Goal: Information Seeking & Learning: Learn about a topic

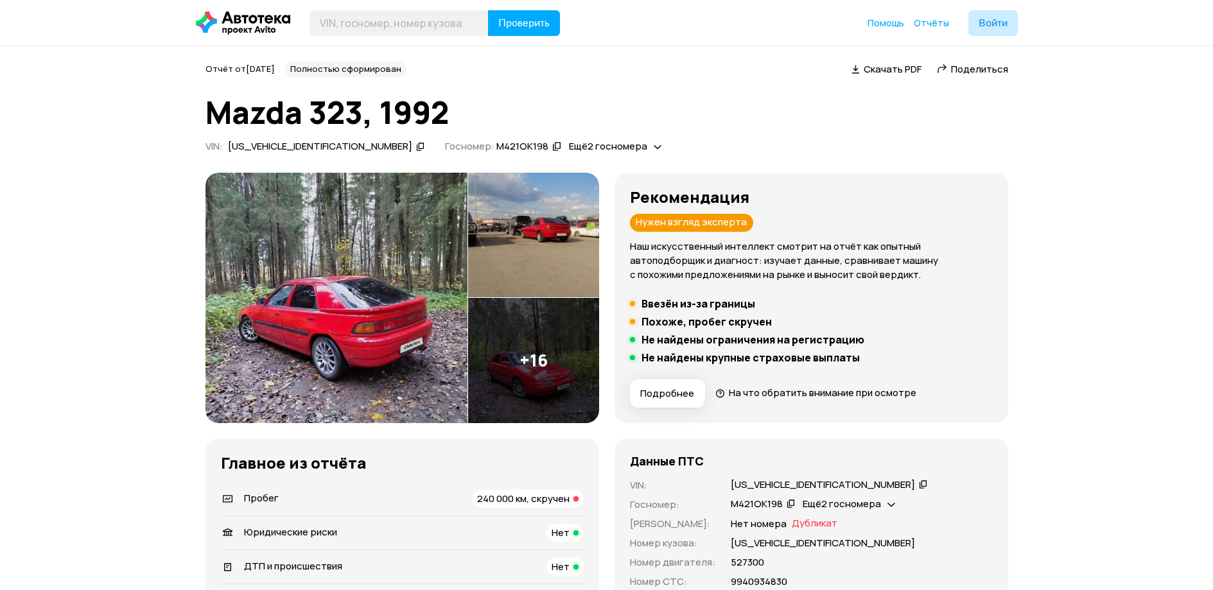
click at [395, 282] on img at bounding box center [337, 298] width 262 height 250
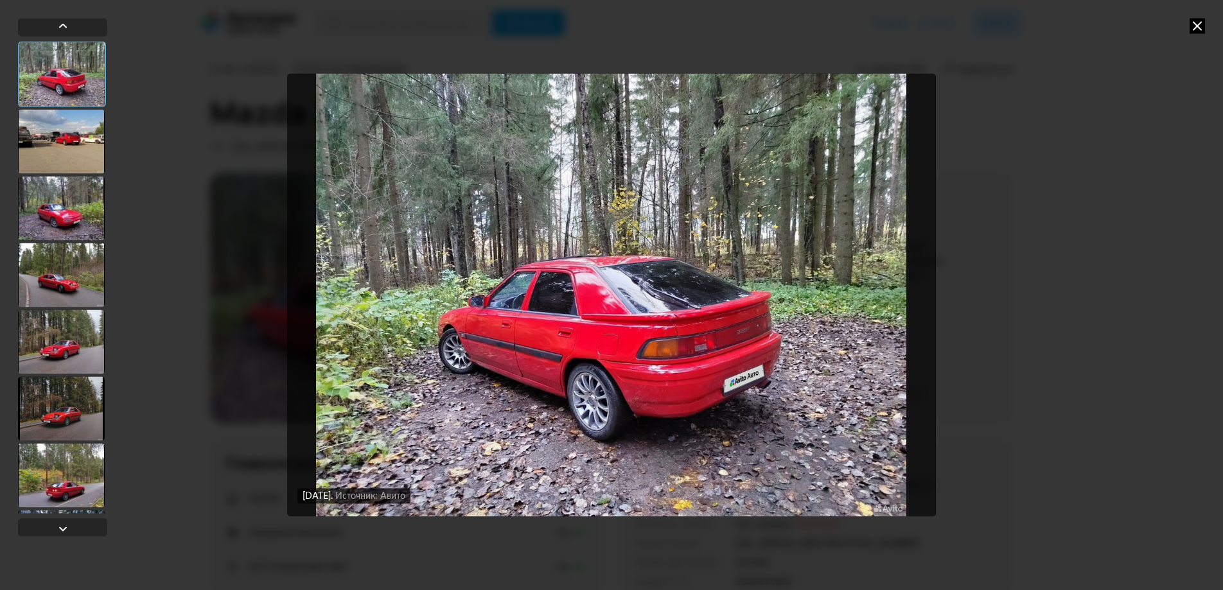
click at [56, 156] on div at bounding box center [61, 141] width 87 height 64
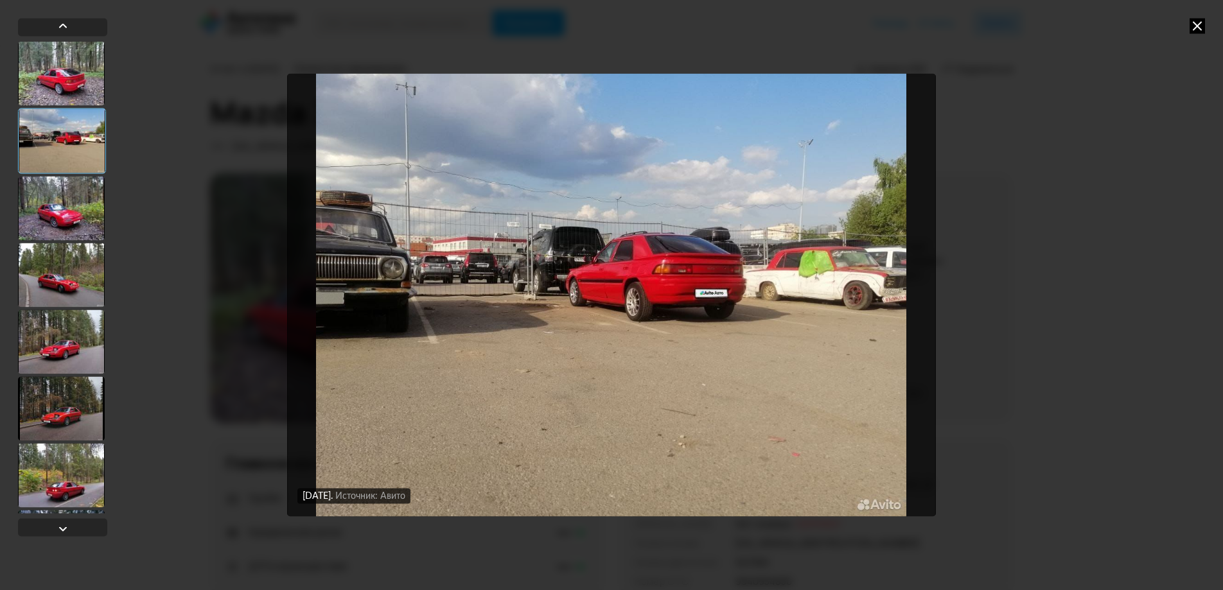
click at [57, 204] on div at bounding box center [61, 208] width 87 height 64
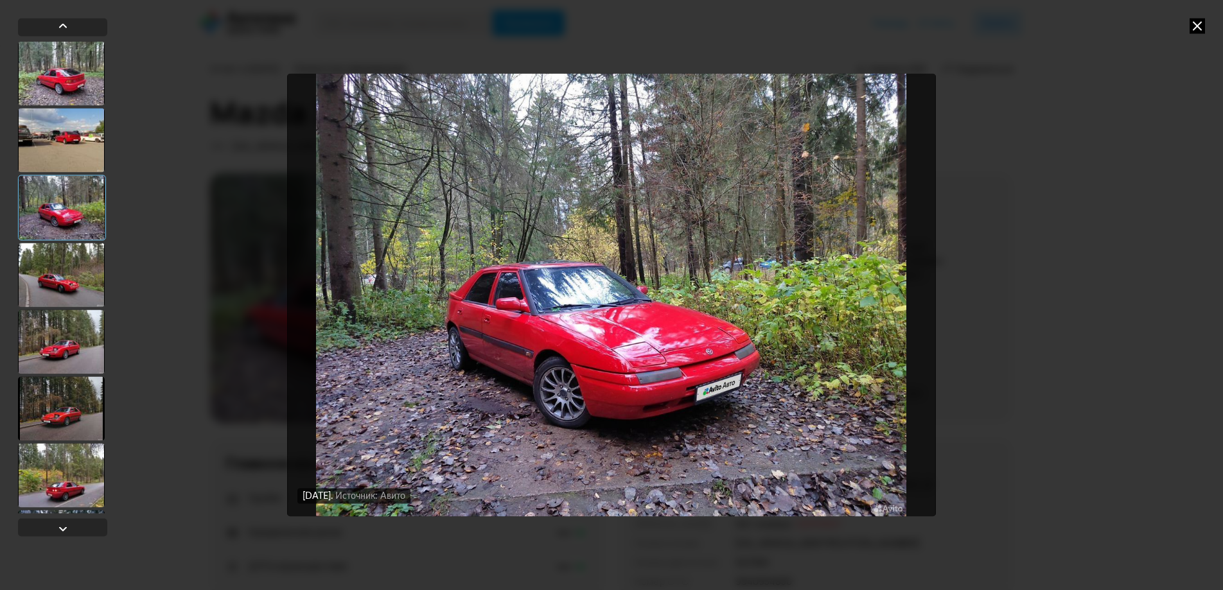
click at [71, 288] on div at bounding box center [61, 275] width 87 height 64
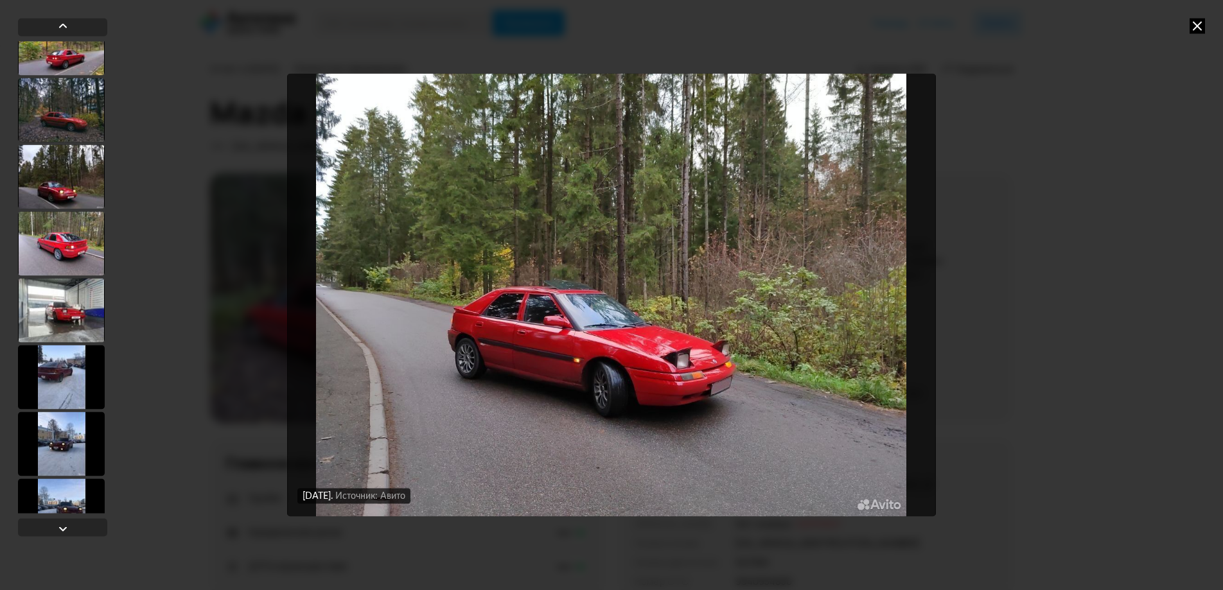
scroll to position [642, 0]
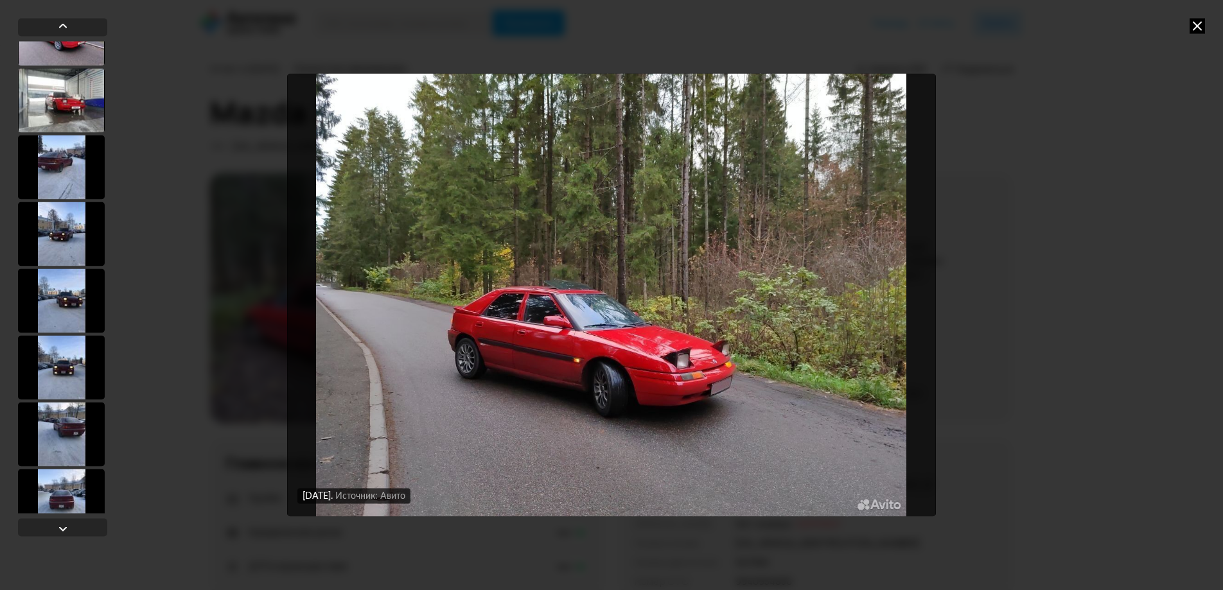
click at [75, 176] on div at bounding box center [61, 167] width 87 height 64
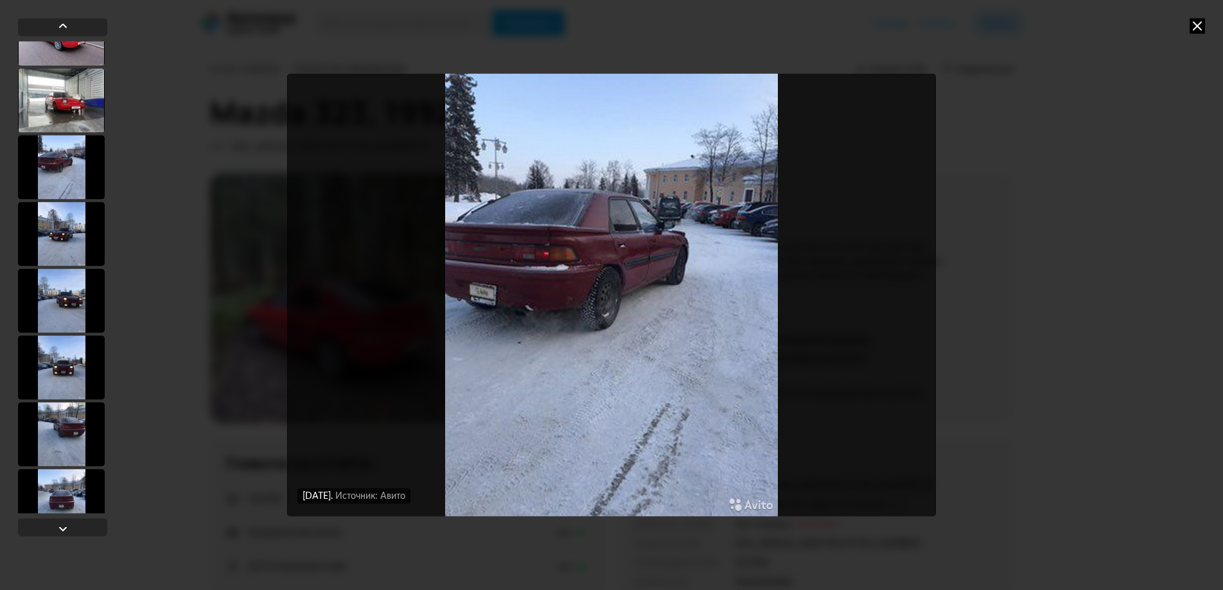
scroll to position [641, 0]
click at [77, 232] on div at bounding box center [61, 235] width 87 height 64
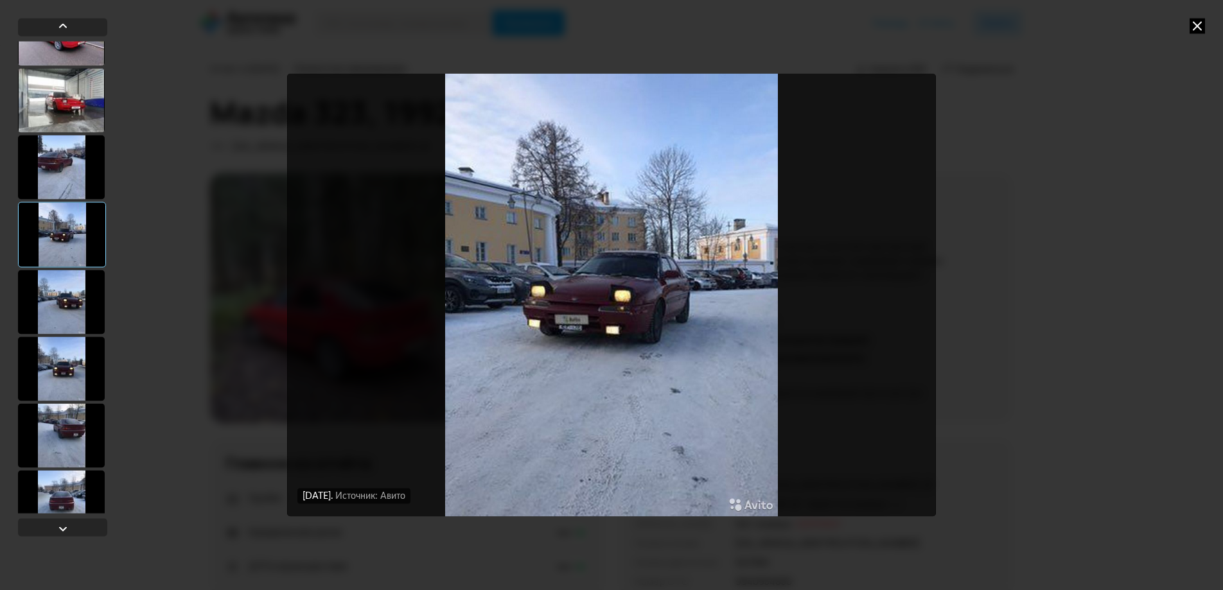
click at [60, 294] on div at bounding box center [61, 302] width 87 height 64
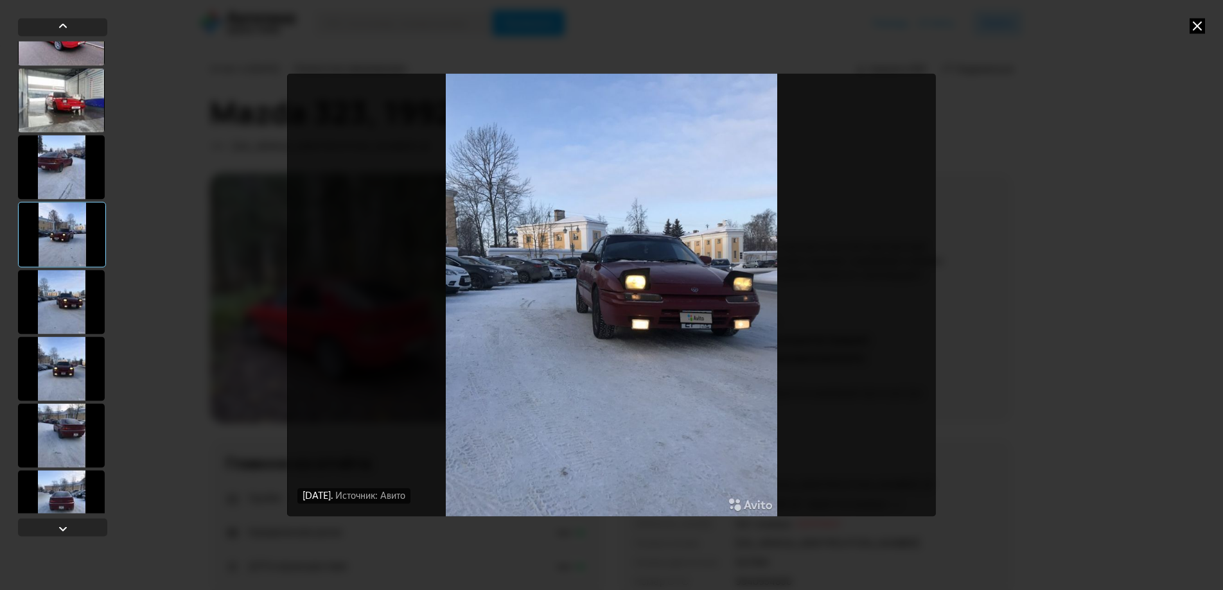
click at [73, 96] on div at bounding box center [61, 100] width 87 height 64
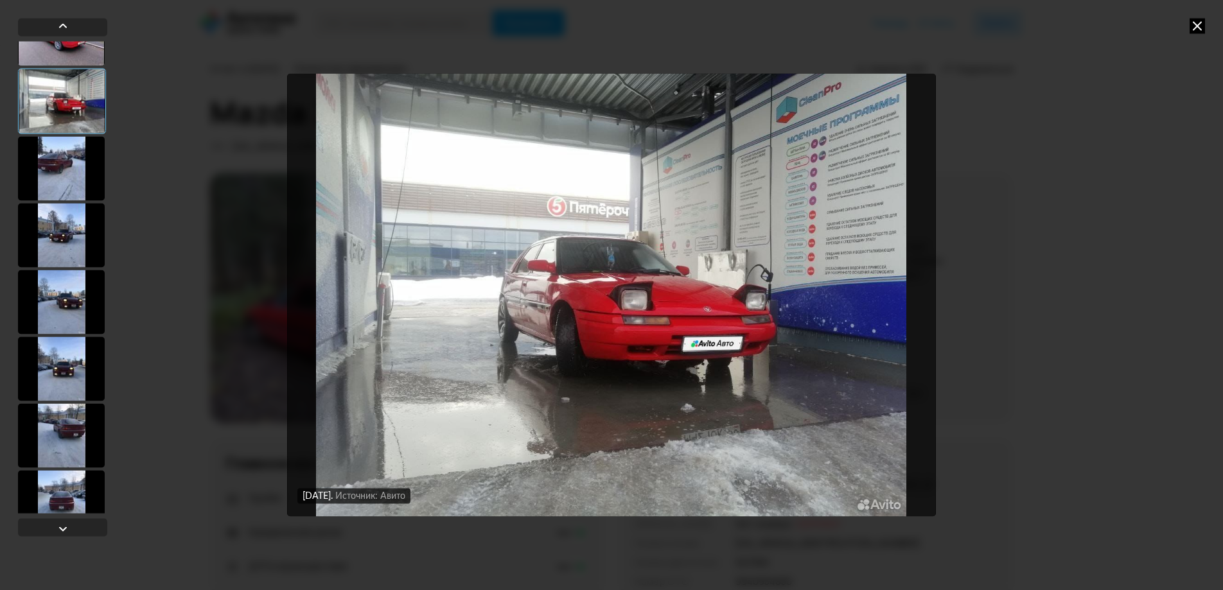
click at [78, 295] on div at bounding box center [61, 302] width 87 height 64
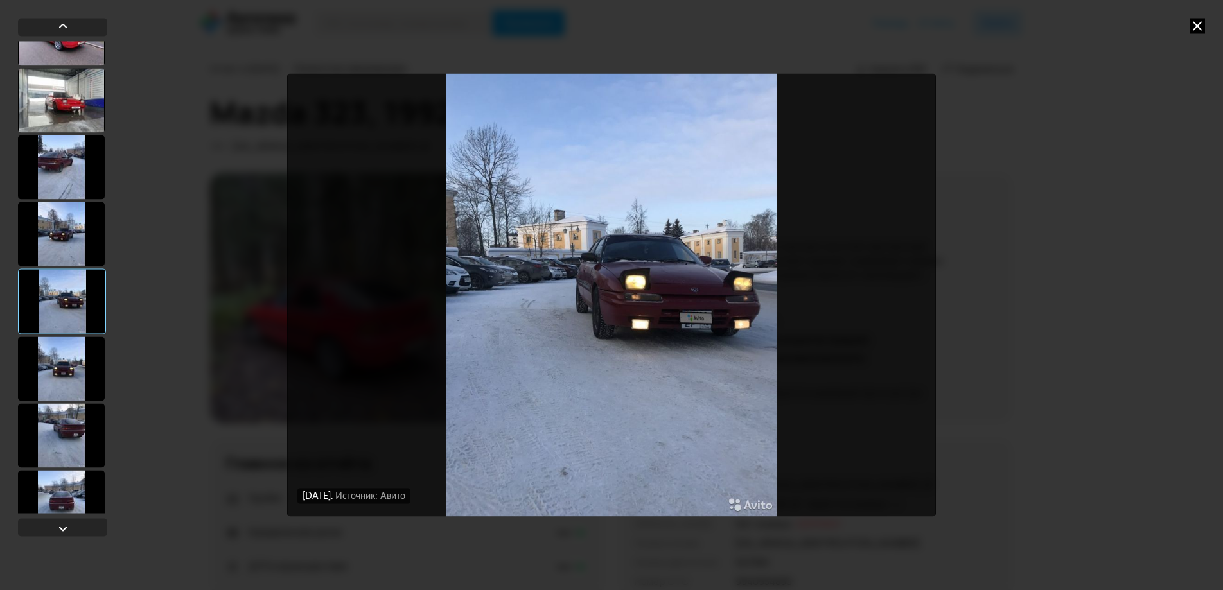
click at [73, 364] on div at bounding box center [61, 369] width 87 height 64
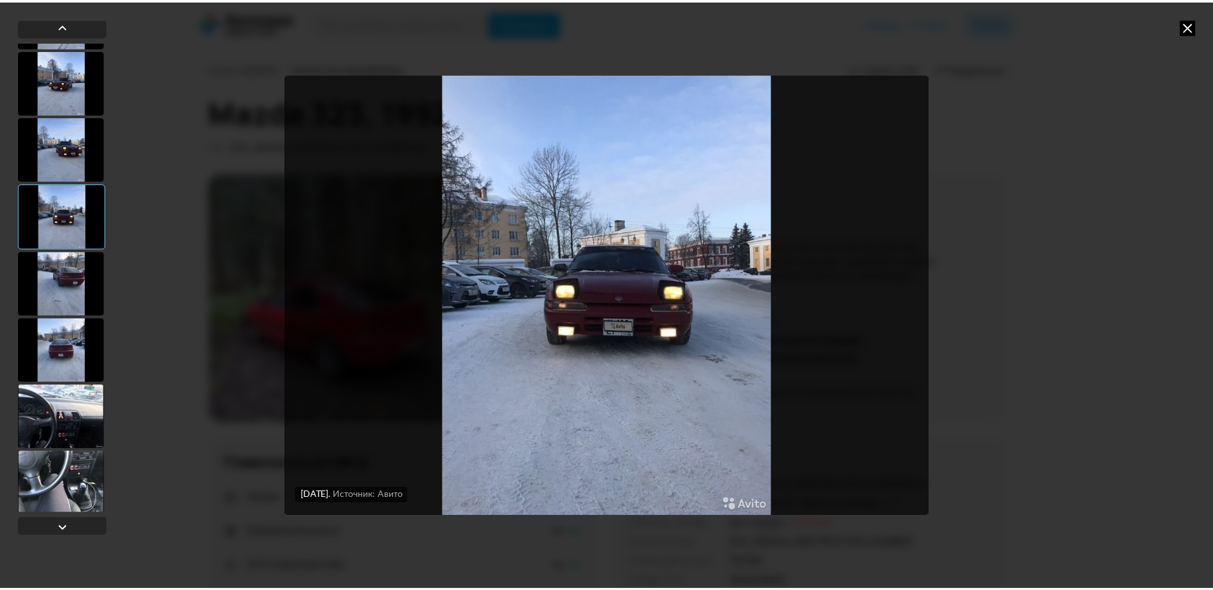
scroll to position [798, 0]
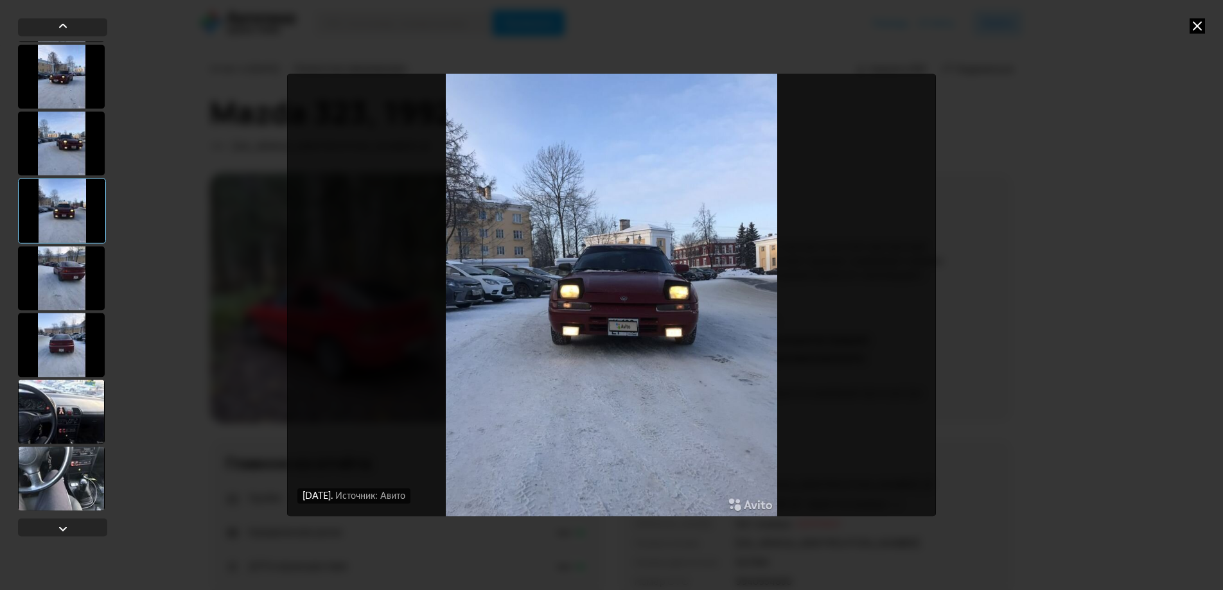
click at [55, 321] on div at bounding box center [61, 345] width 87 height 64
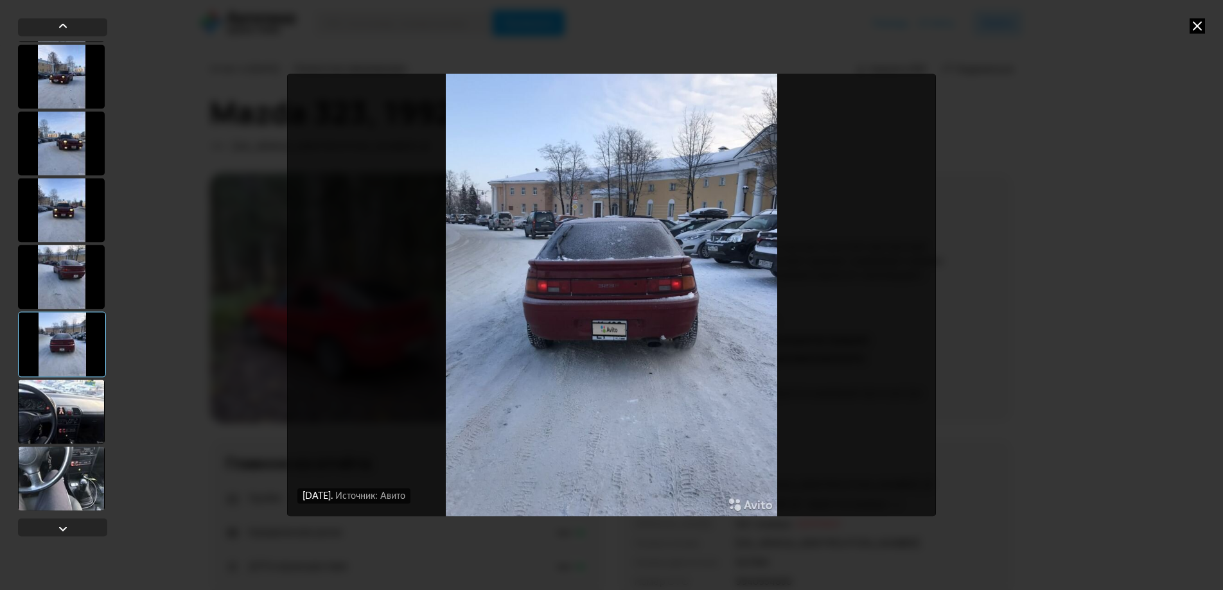
click at [67, 399] on div at bounding box center [61, 412] width 87 height 64
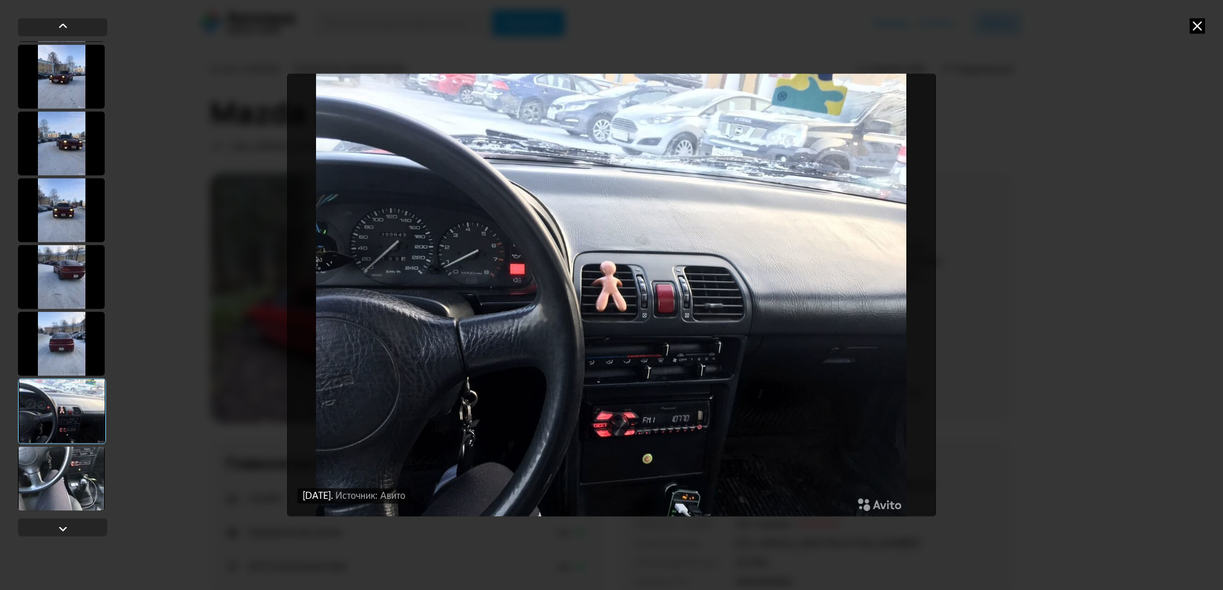
click at [76, 489] on div at bounding box center [61, 478] width 87 height 64
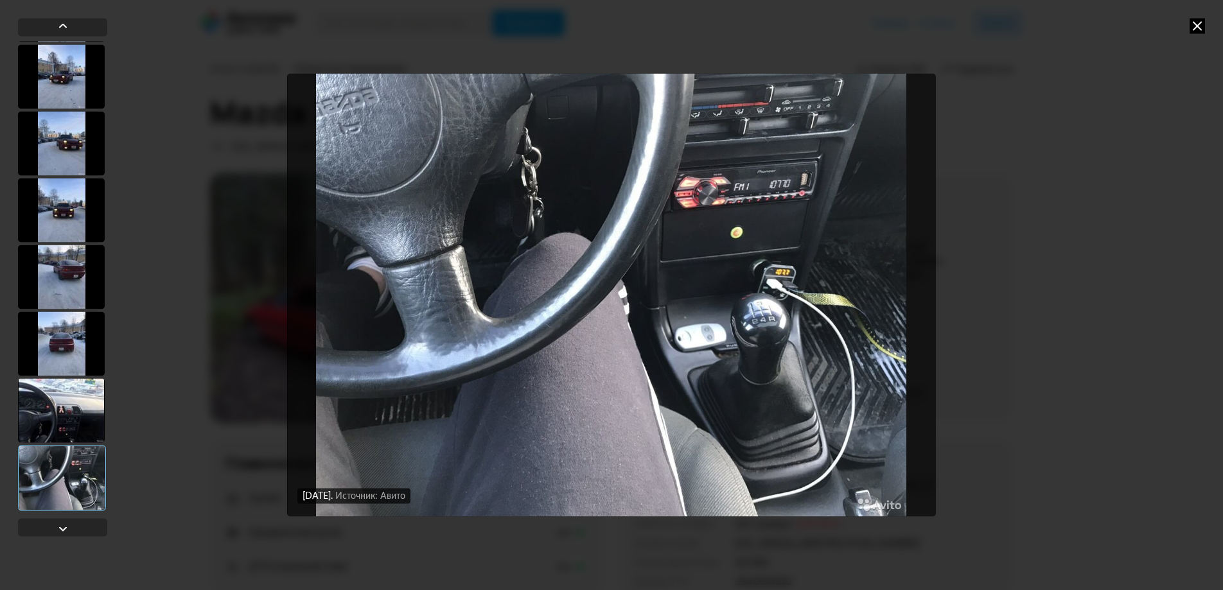
click at [38, 421] on div at bounding box center [61, 410] width 87 height 64
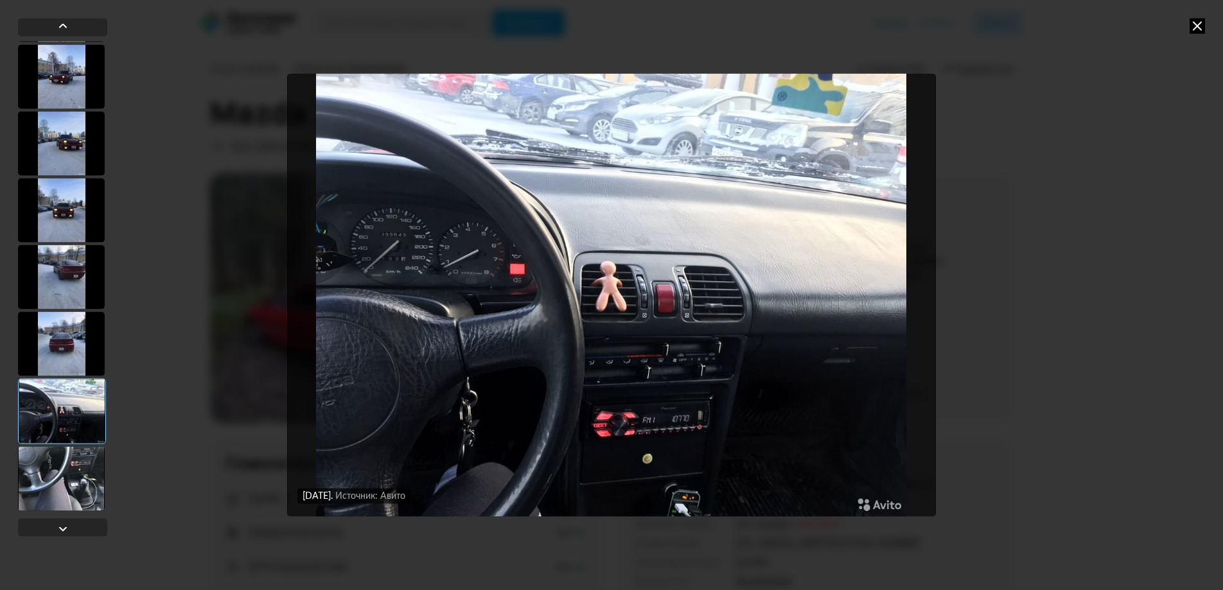
click at [1194, 31] on icon at bounding box center [1197, 25] width 15 height 15
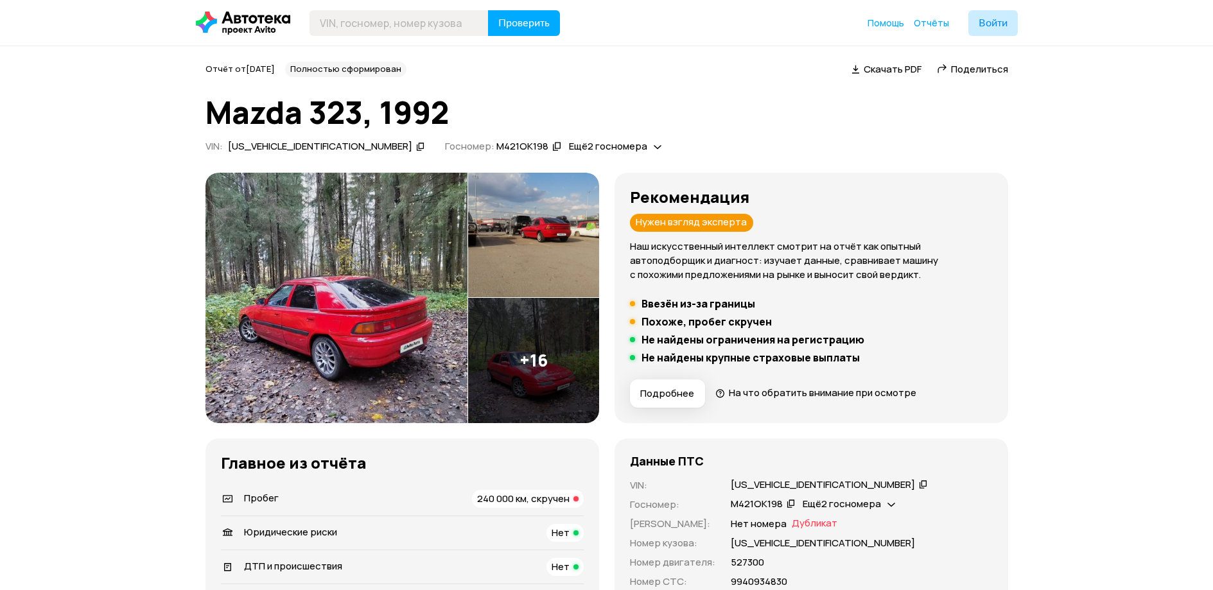
click at [324, 376] on img at bounding box center [337, 298] width 262 height 250
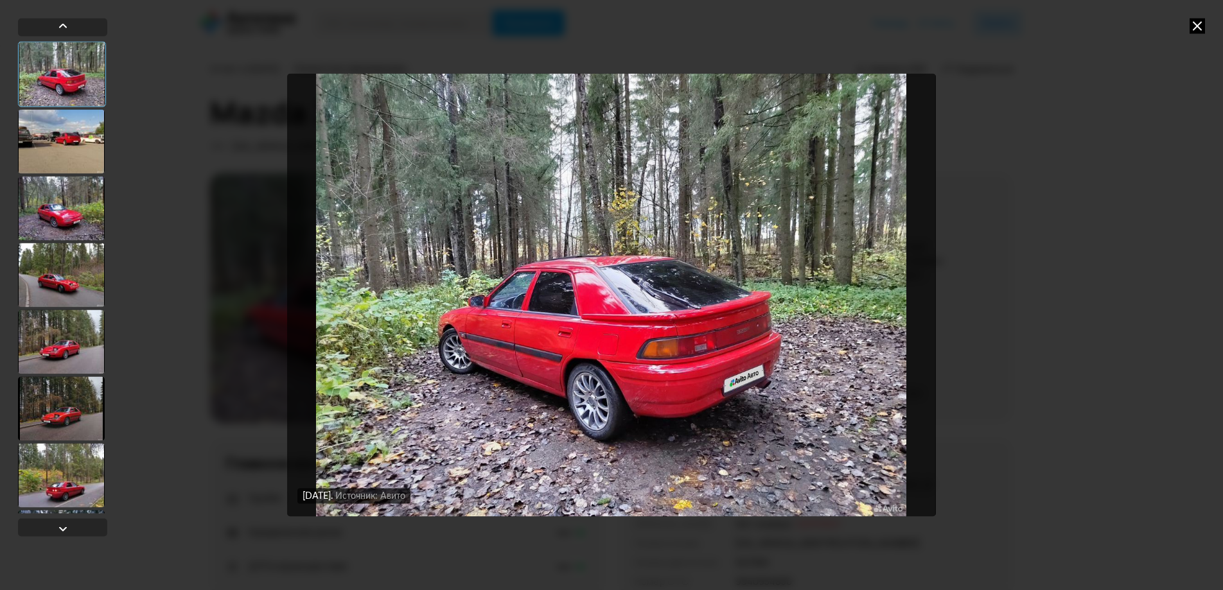
click at [1215, 169] on div "8 октября 2025 года Источник: Авито 8 октября 2025 года Источник: Авито" at bounding box center [611, 295] width 1223 height 590
click at [1204, 24] on icon at bounding box center [1197, 25] width 15 height 15
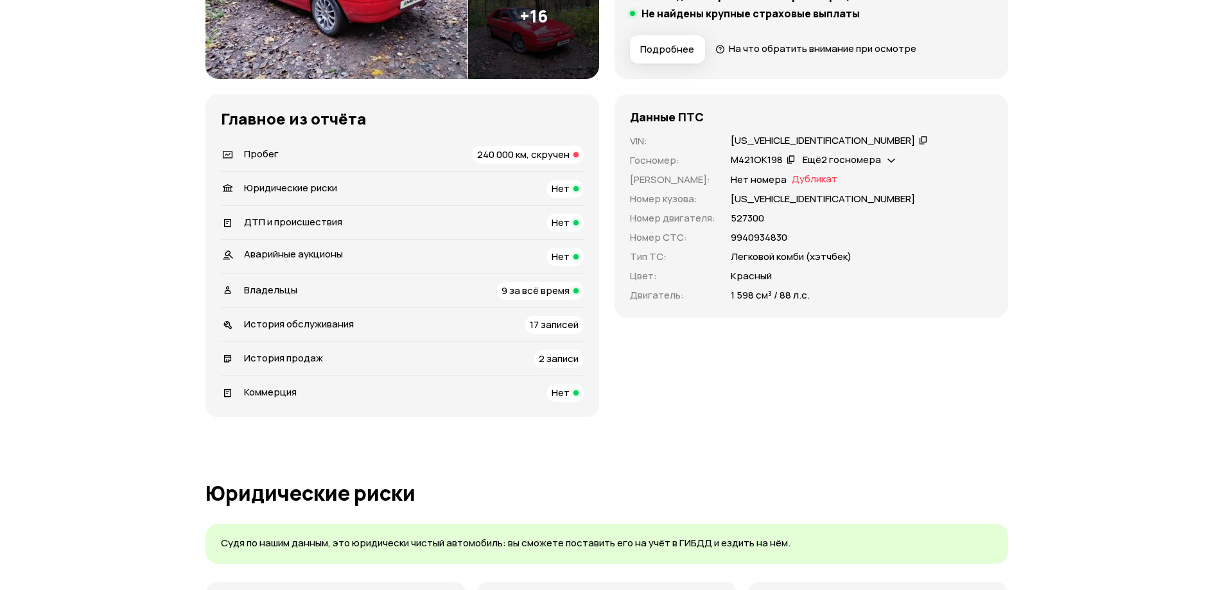
scroll to position [385, 0]
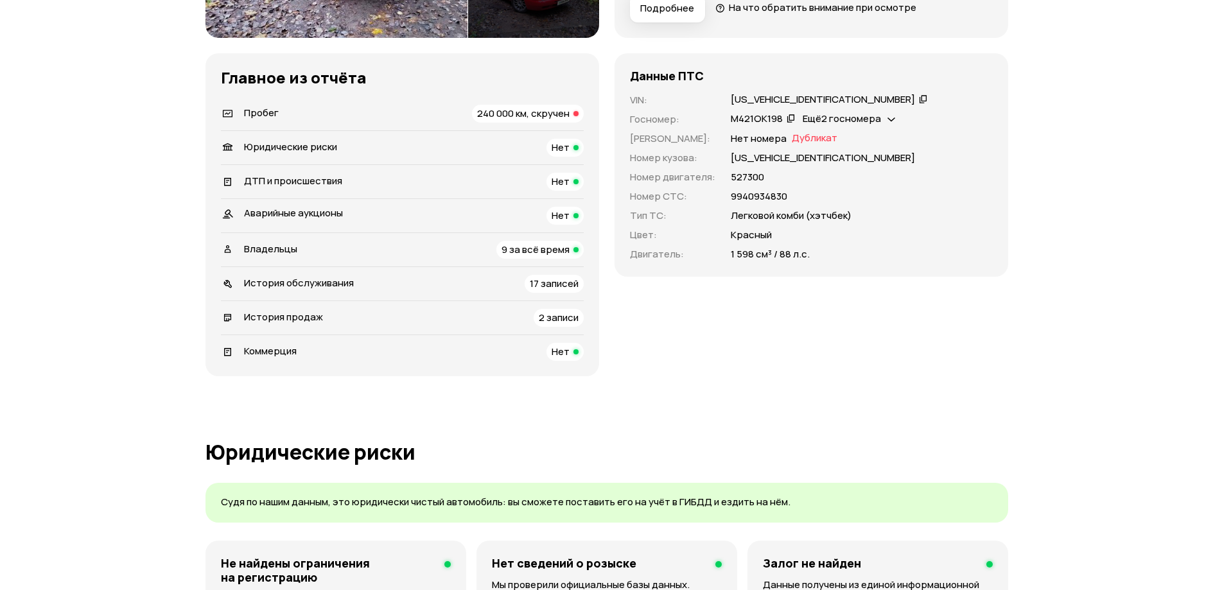
click at [527, 121] on div "240 000 км, скручен" at bounding box center [528, 114] width 112 height 18
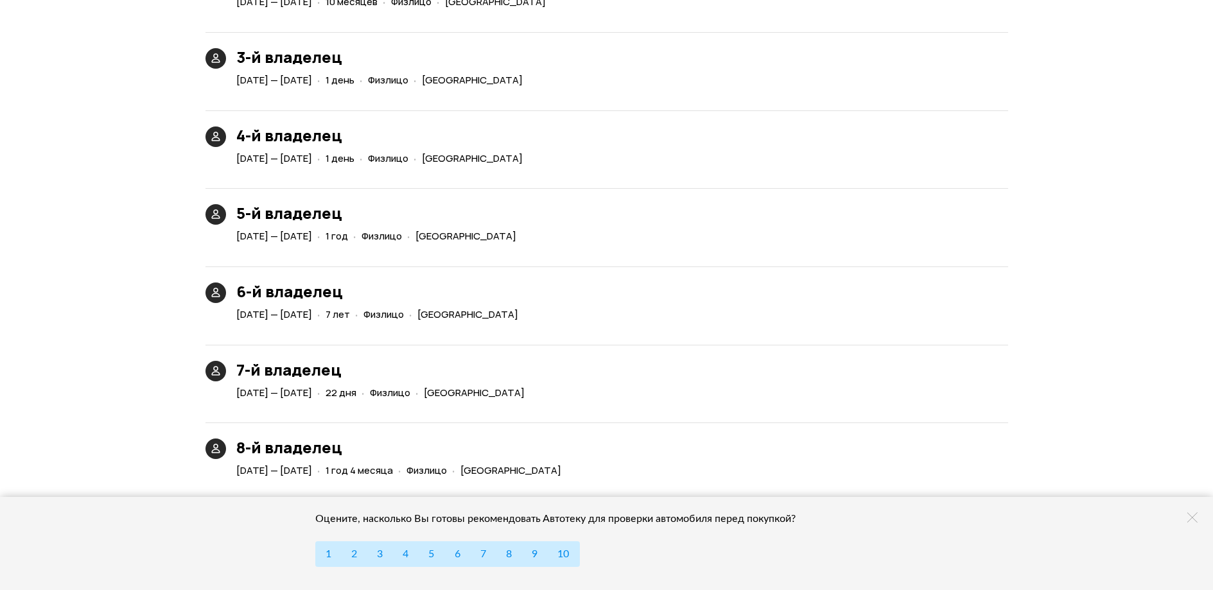
scroll to position [2996, 0]
